Goal: Information Seeking & Learning: Learn about a topic

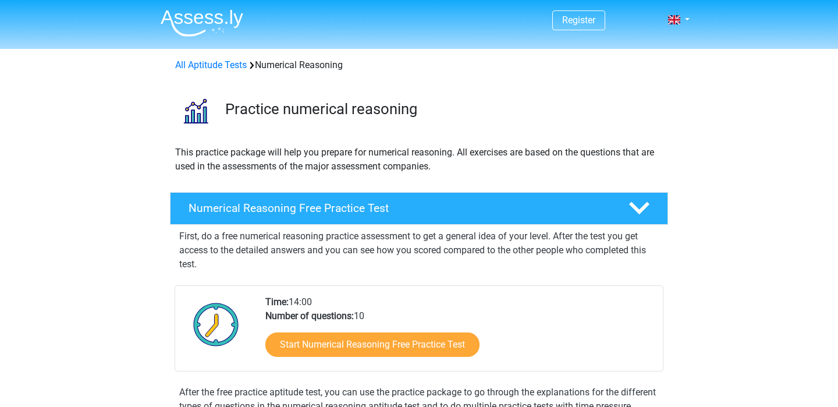
scroll to position [154, 0]
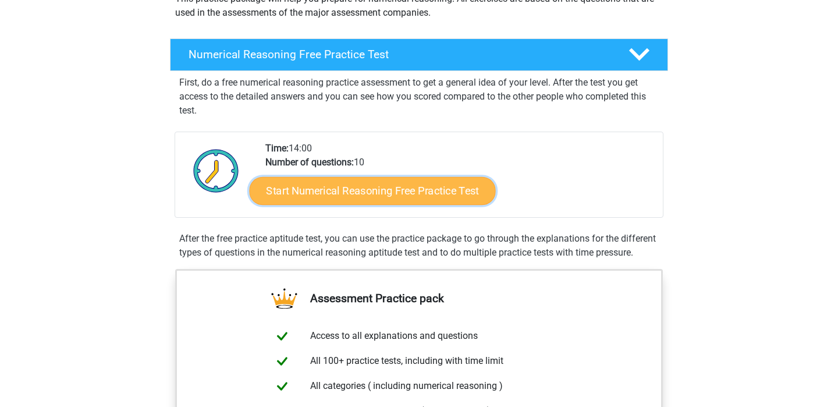
click at [357, 191] on link "Start Numerical Reasoning Free Practice Test" at bounding box center [373, 190] width 246 height 28
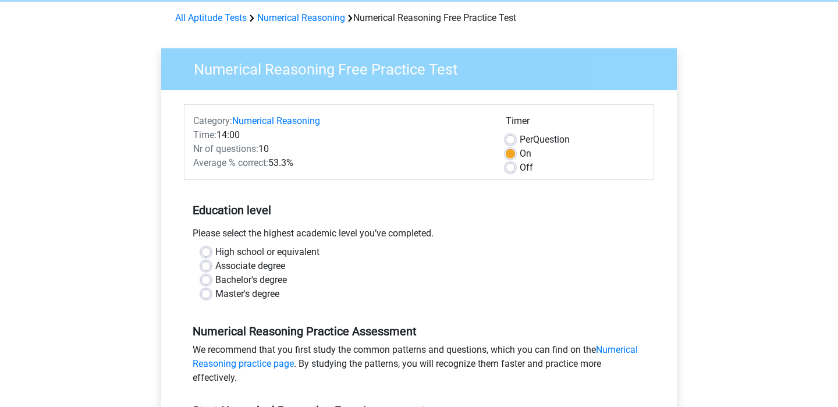
scroll to position [77, 0]
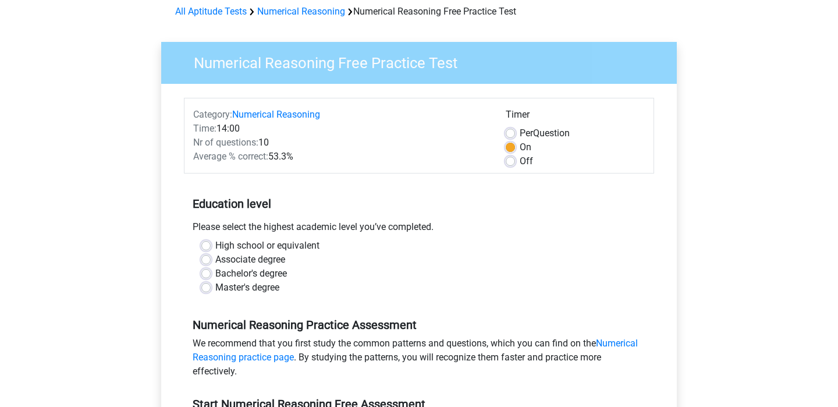
click at [322, 239] on div "High school or equivalent" at bounding box center [418, 246] width 435 height 14
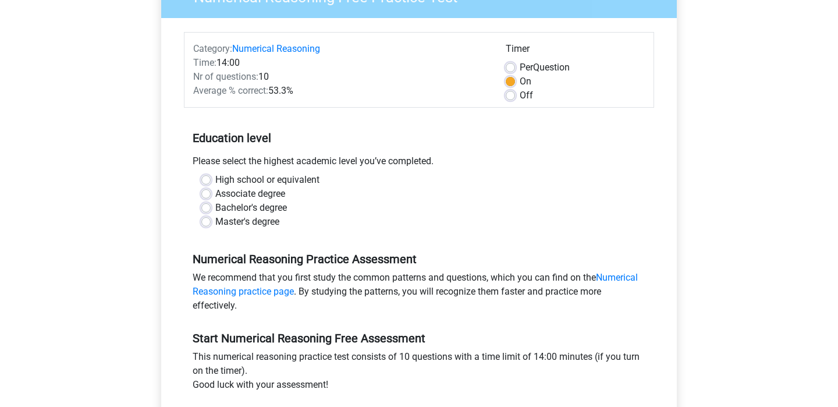
scroll to position [185, 0]
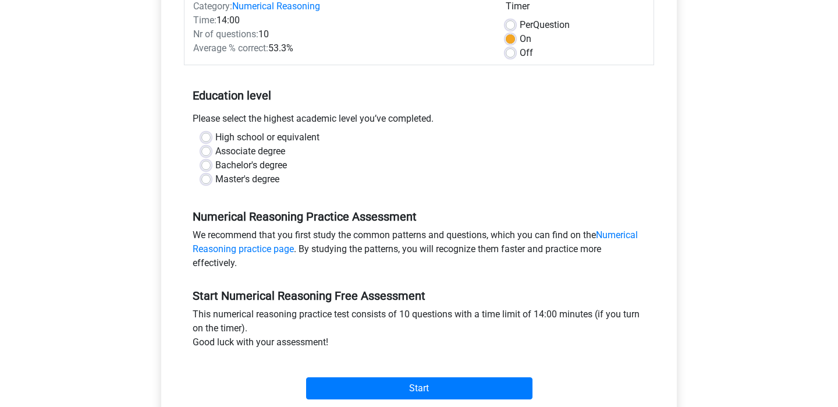
click at [216, 172] on label "Master's degree" at bounding box center [247, 179] width 64 height 14
click at [211, 172] on input "Master's degree" at bounding box center [205, 178] width 9 height 12
radio input "true"
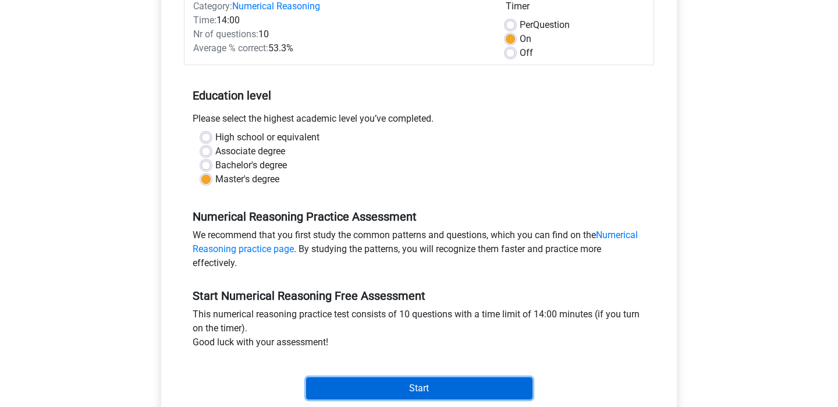
click at [389, 377] on input "Start" at bounding box center [419, 388] width 226 height 22
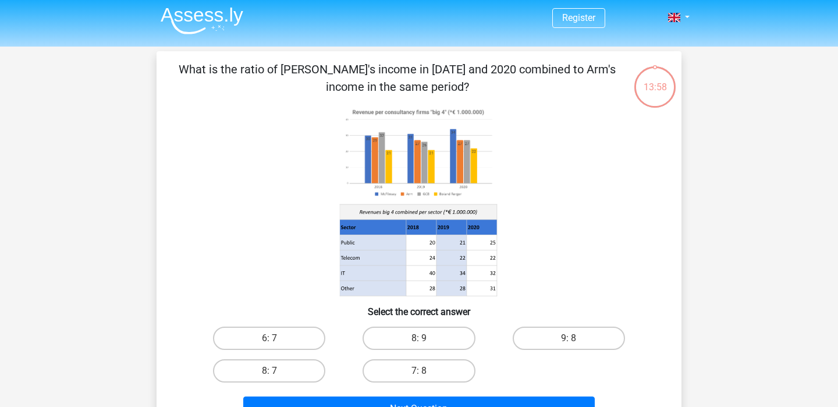
scroll to position [9, 0]
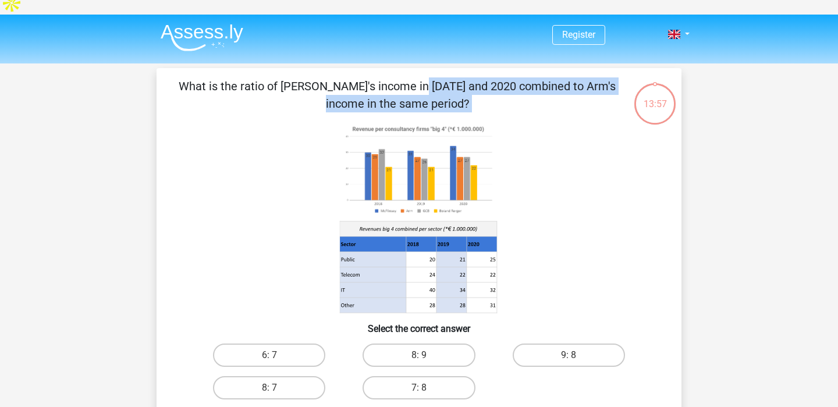
drag, startPoint x: 332, startPoint y: 51, endPoint x: 524, endPoint y: 101, distance: 198.3
click at [524, 101] on div "What is the ratio of McFlinsey's income in 2018 and 2020 combined to Arm's inco…" at bounding box center [419, 259] width 525 height 383
click at [524, 122] on icon at bounding box center [418, 218] width 469 height 192
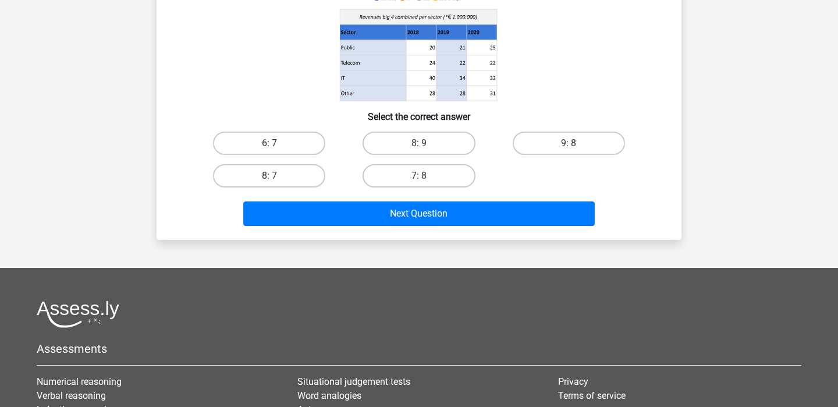
scroll to position [38, 0]
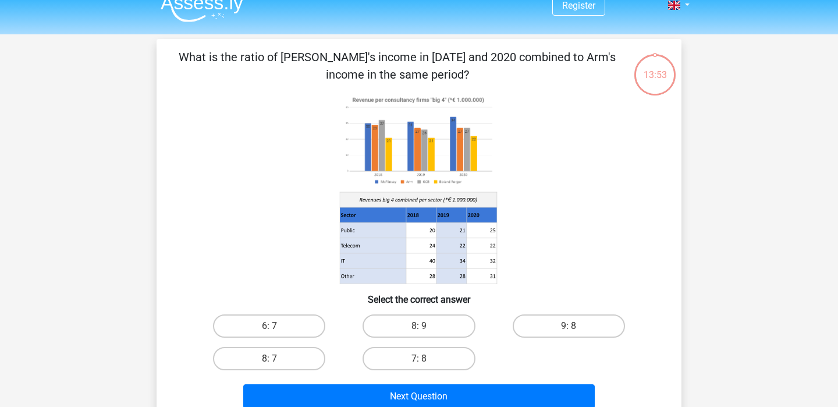
click at [418, 128] on image at bounding box center [418, 141] width 157 height 96
click at [394, 93] on image at bounding box center [418, 141] width 157 height 96
drag, startPoint x: 394, startPoint y: 80, endPoint x: 507, endPoint y: 169, distance: 143.8
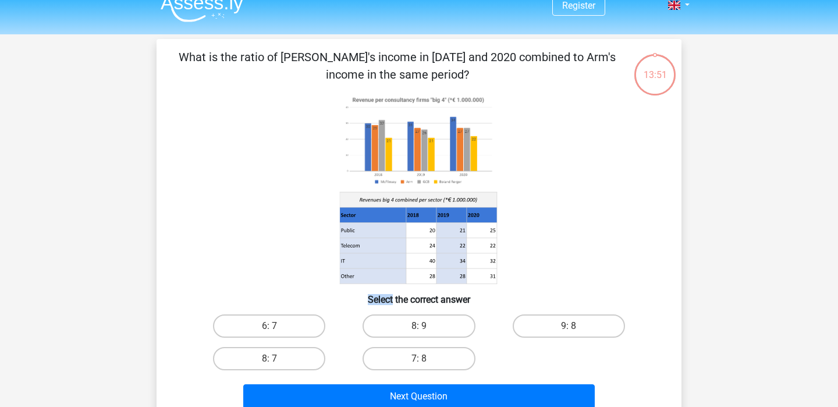
click at [507, 167] on icon at bounding box center [418, 189] width 469 height 192
click at [507, 169] on icon at bounding box center [418, 189] width 469 height 192
drag, startPoint x: 338, startPoint y: 29, endPoint x: 514, endPoint y: 51, distance: 177.6
click at [514, 51] on p "What is the ratio of McFlinsey's income in 2018 and 2020 combined to Arm's inco…" at bounding box center [397, 65] width 444 height 35
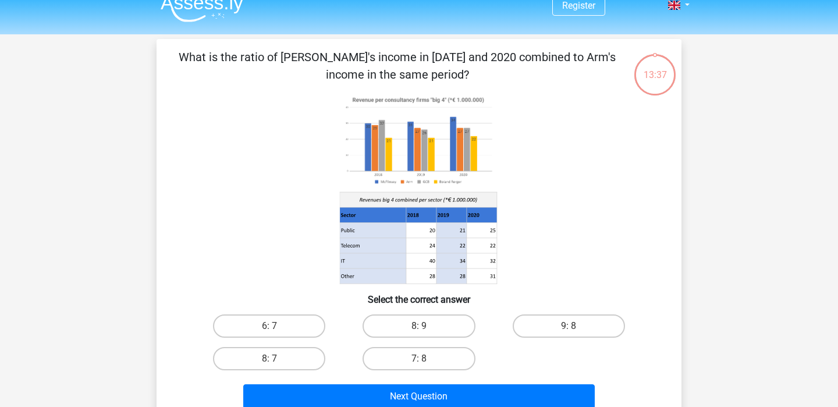
click at [365, 109] on image at bounding box center [418, 141] width 157 height 96
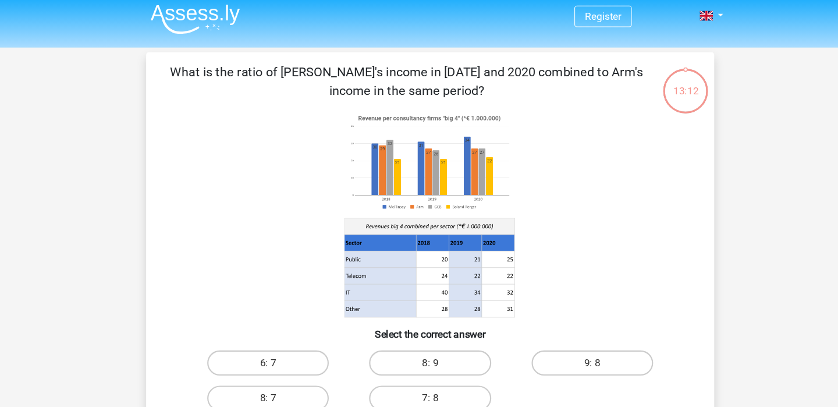
scroll to position [27, 0]
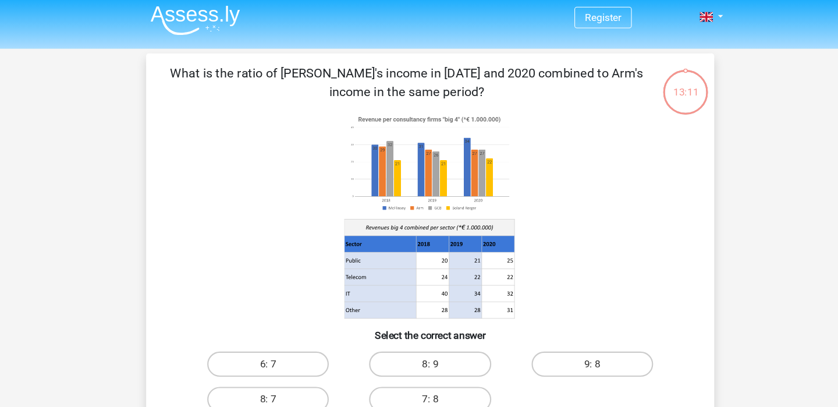
click at [457, 59] on p "What is the ratio of McFlinsey's income in 2018 and 2020 combined to Arm's inco…" at bounding box center [397, 76] width 444 height 35
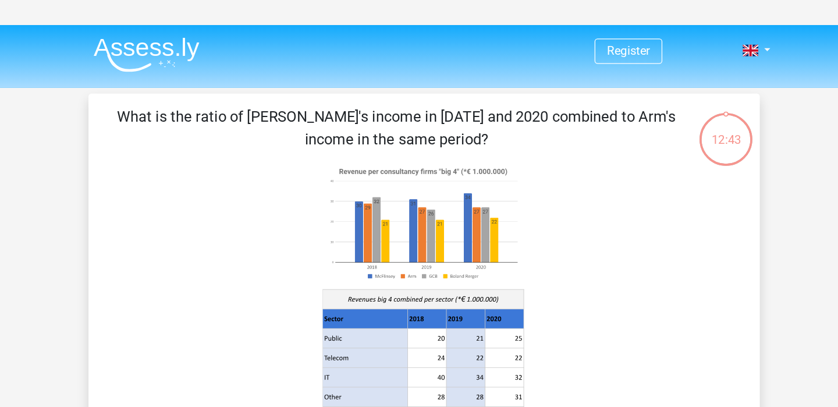
scroll to position [0, 0]
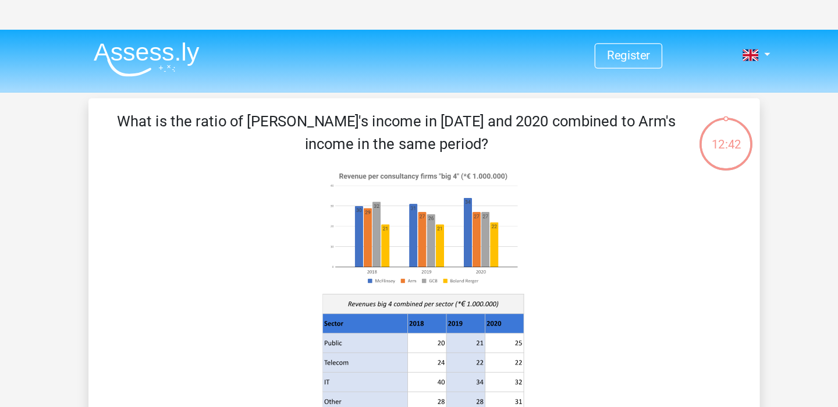
click at [389, 86] on p "What is the ratio of McFlinsey's income in 2018 and 2020 combined to Arm's inco…" at bounding box center [397, 103] width 444 height 35
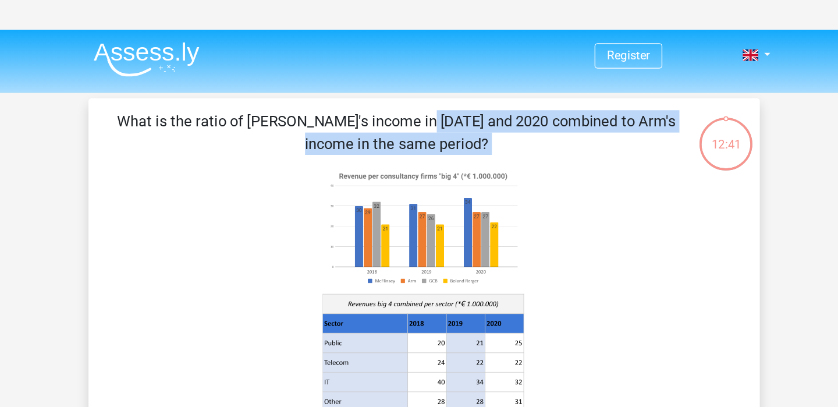
click at [446, 88] on p "What is the ratio of McFlinsey's income in 2018 and 2020 combined to Arm's inco…" at bounding box center [397, 103] width 444 height 35
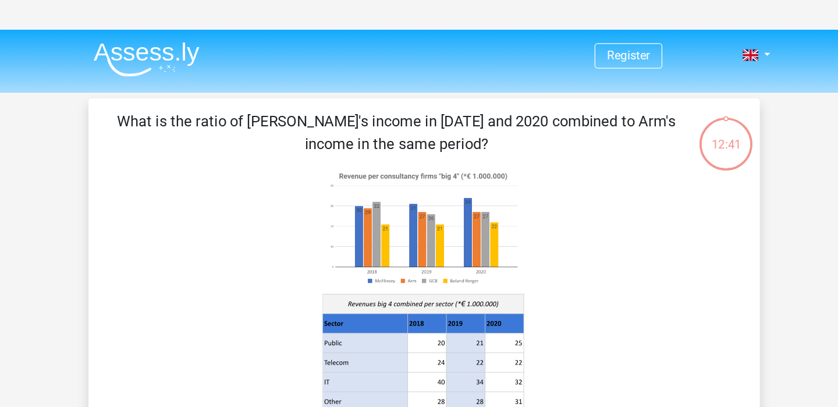
click at [446, 88] on p "What is the ratio of McFlinsey's income in 2018 and 2020 combined to Arm's inco…" at bounding box center [397, 103] width 444 height 35
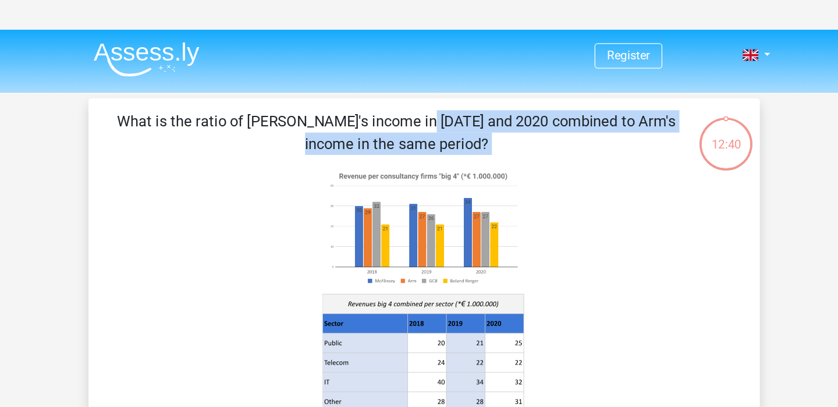
click at [446, 88] on p "What is the ratio of McFlinsey's income in 2018 and 2020 combined to Arm's inco…" at bounding box center [397, 103] width 444 height 35
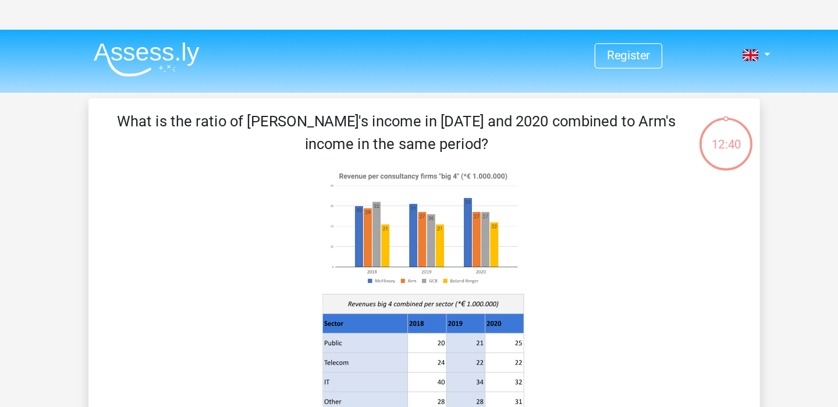
click at [446, 88] on p "What is the ratio of McFlinsey's income in 2018 and 2020 combined to Arm's inco…" at bounding box center [397, 103] width 444 height 35
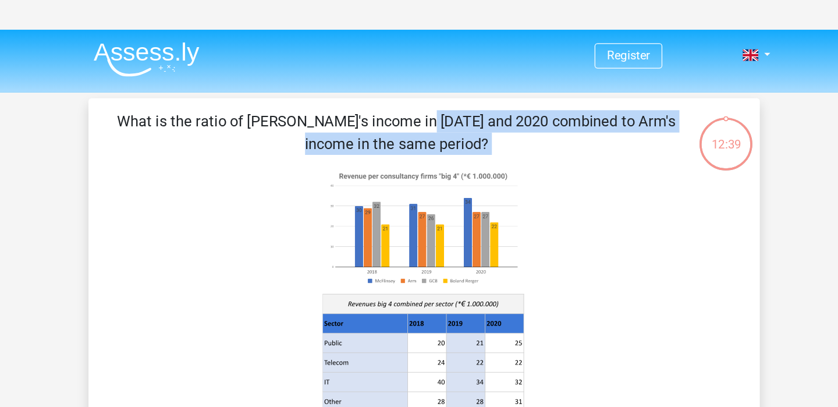
click at [446, 88] on p "What is the ratio of McFlinsey's income in 2018 and 2020 combined to Arm's inco…" at bounding box center [397, 103] width 444 height 35
click at [431, 86] on p "What is the ratio of McFlinsey's income in 2018 and 2020 combined to Arm's inco…" at bounding box center [397, 103] width 444 height 35
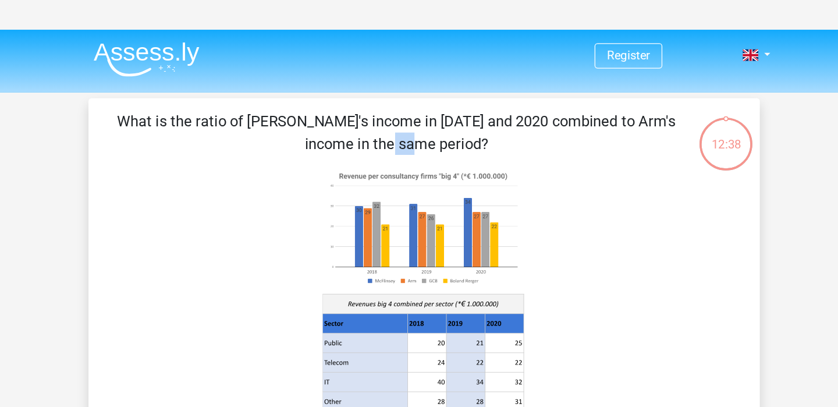
click at [431, 86] on p "What is the ratio of McFlinsey's income in 2018 and 2020 combined to Arm's inco…" at bounding box center [397, 103] width 444 height 35
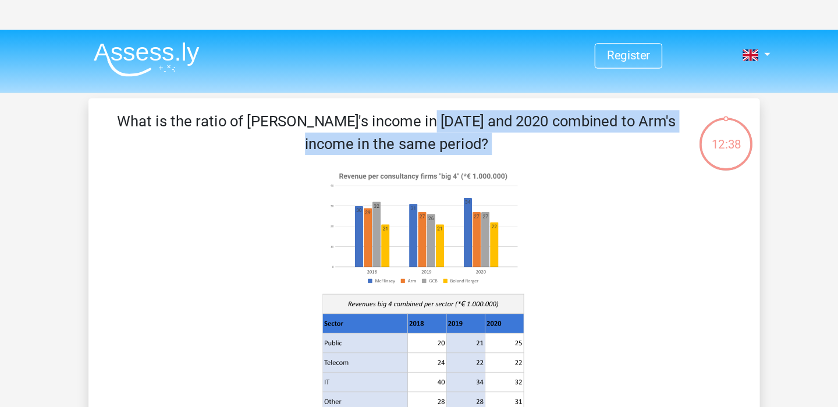
click at [431, 86] on p "What is the ratio of McFlinsey's income in 2018 and 2020 combined to Arm's inco…" at bounding box center [397, 103] width 444 height 35
click at [485, 97] on p "What is the ratio of McFlinsey's income in 2018 and 2020 combined to Arm's inco…" at bounding box center [397, 103] width 444 height 35
click at [457, 86] on p "What is the ratio of McFlinsey's income in 2018 and 2020 combined to Arm's inco…" at bounding box center [397, 103] width 444 height 35
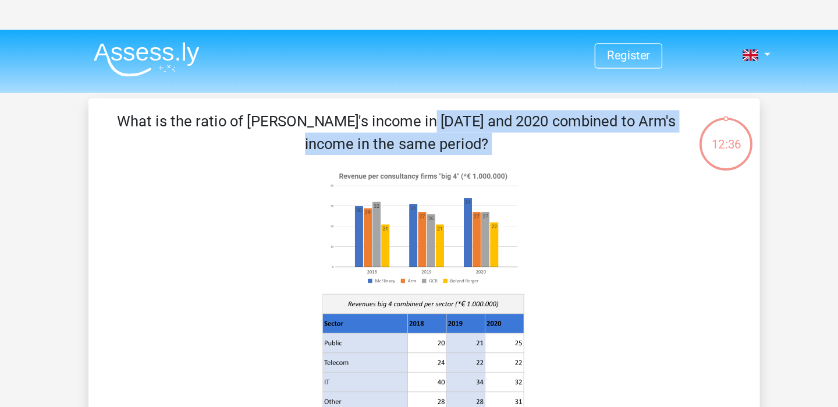
click at [457, 86] on p "What is the ratio of McFlinsey's income in 2018 and 2020 combined to Arm's inco…" at bounding box center [397, 103] width 444 height 35
click at [488, 86] on p "What is the ratio of McFlinsey's income in 2018 and 2020 combined to Arm's inco…" at bounding box center [397, 103] width 444 height 35
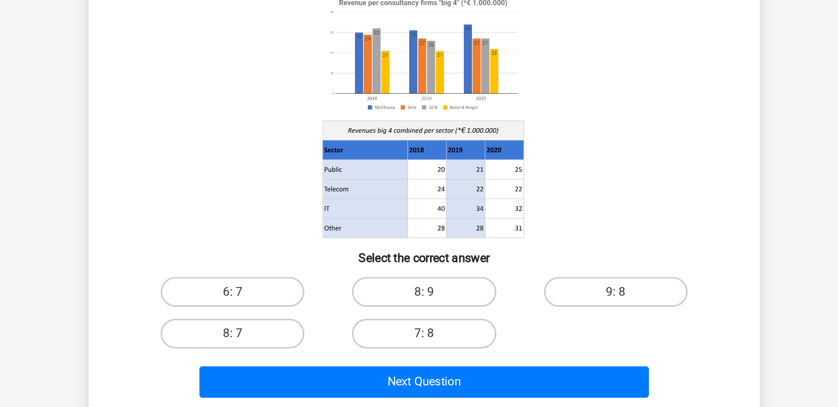
scroll to position [58, 0]
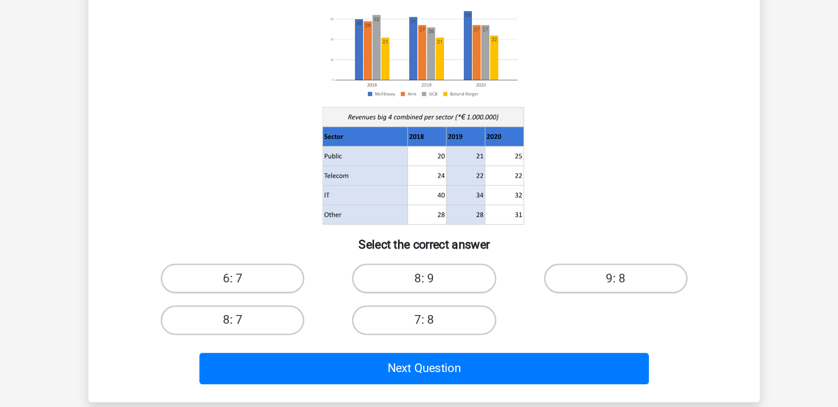
click at [418, 290] on div "8: 9" at bounding box center [419, 306] width 150 height 33
click at [424, 306] on input "8: 9" at bounding box center [423, 310] width 8 height 8
radio input "true"
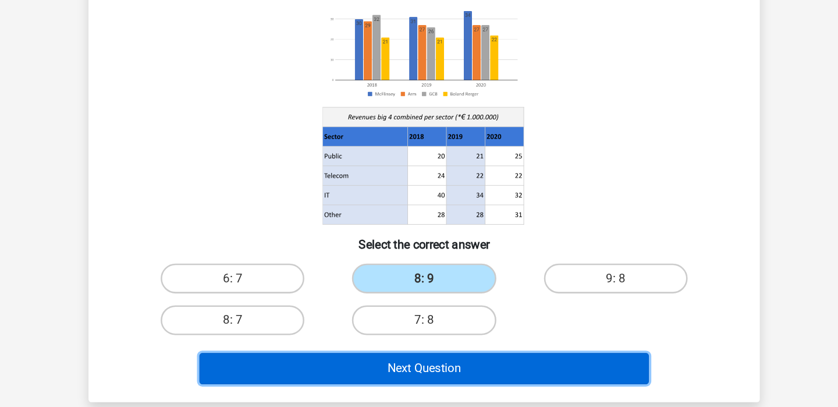
click at [478, 364] on button "Next Question" at bounding box center [419, 376] width 352 height 24
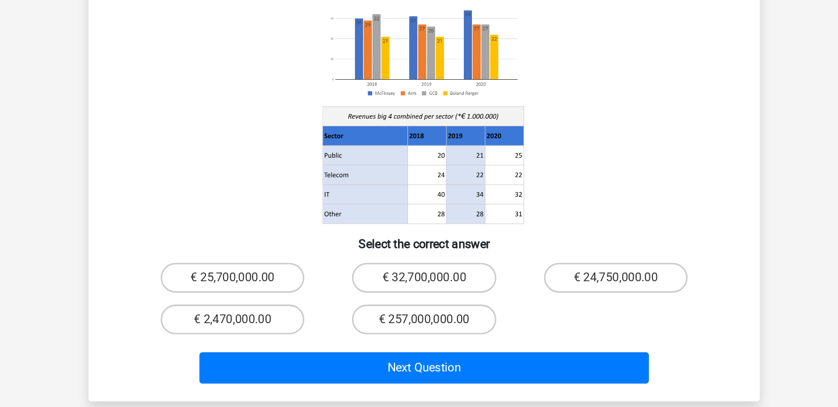
scroll to position [98, 0]
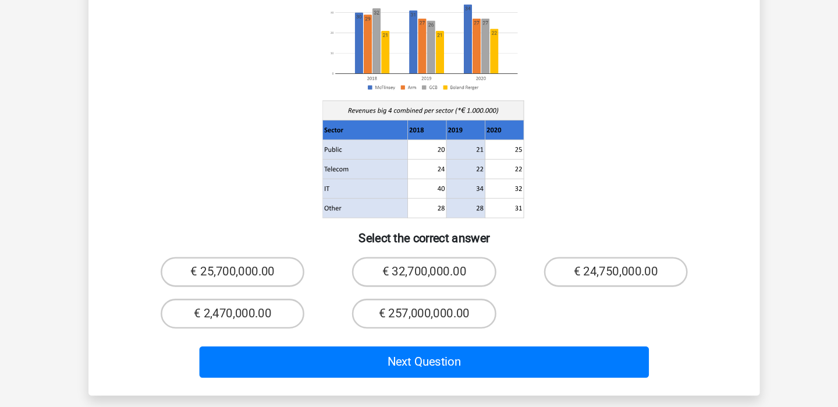
click at [430, 322] on label "€ 257,000,000.00" at bounding box center [418, 333] width 112 height 23
click at [426, 333] on input "€ 257,000,000.00" at bounding box center [423, 337] width 8 height 8
radio input "true"
click at [450, 350] on div "Next Question" at bounding box center [419, 369] width 488 height 38
click at [479, 357] on div "Register Nederlands English" at bounding box center [419, 329] width 838 height 807
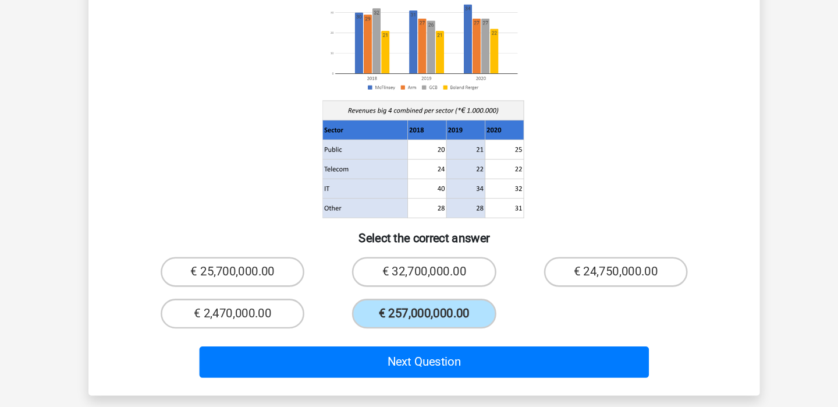
click at [414, 228] on icon at bounding box center [421, 235] width 30 height 15
